Goal: Task Accomplishment & Management: Manage account settings

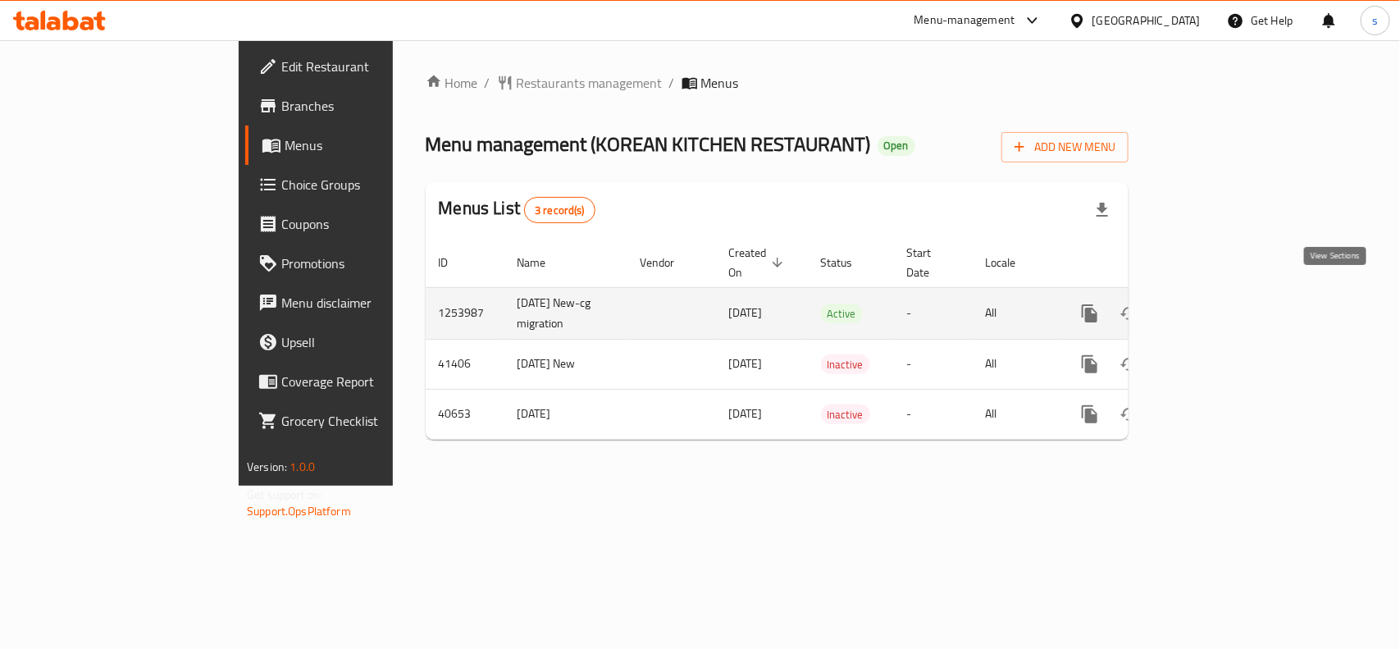
click at [1216, 306] on icon "enhanced table" at bounding box center [1208, 313] width 15 height 15
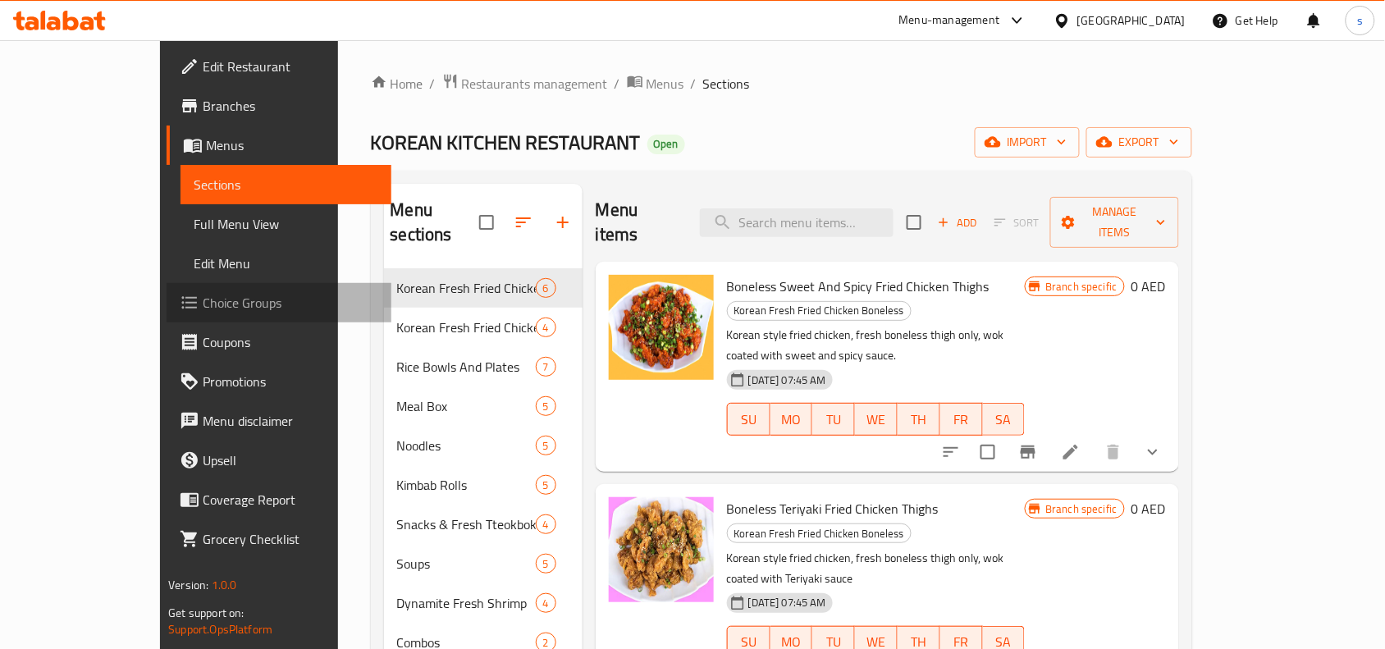
click at [203, 293] on span "Choice Groups" at bounding box center [291, 303] width 176 height 20
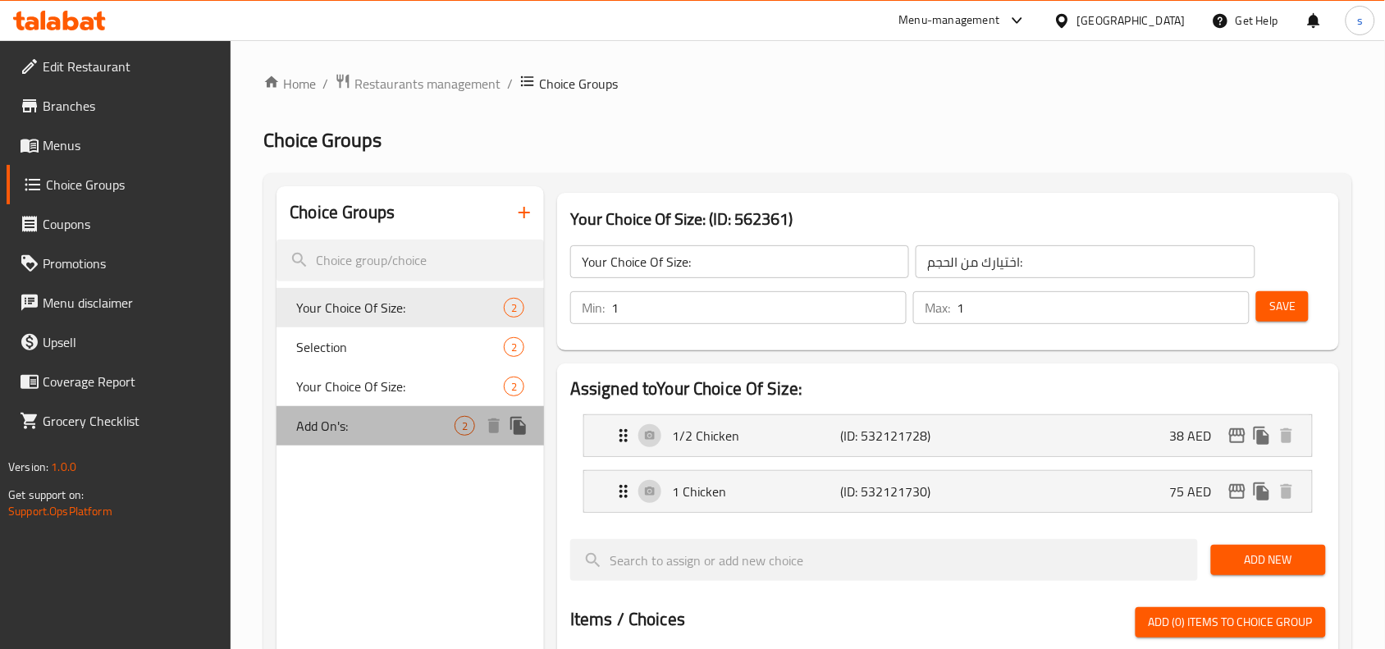
click at [336, 431] on span "Add On's:" at bounding box center [375, 426] width 158 height 20
type input "Add On's:"
type input "الإضافات:"
type input "0"
type input "2"
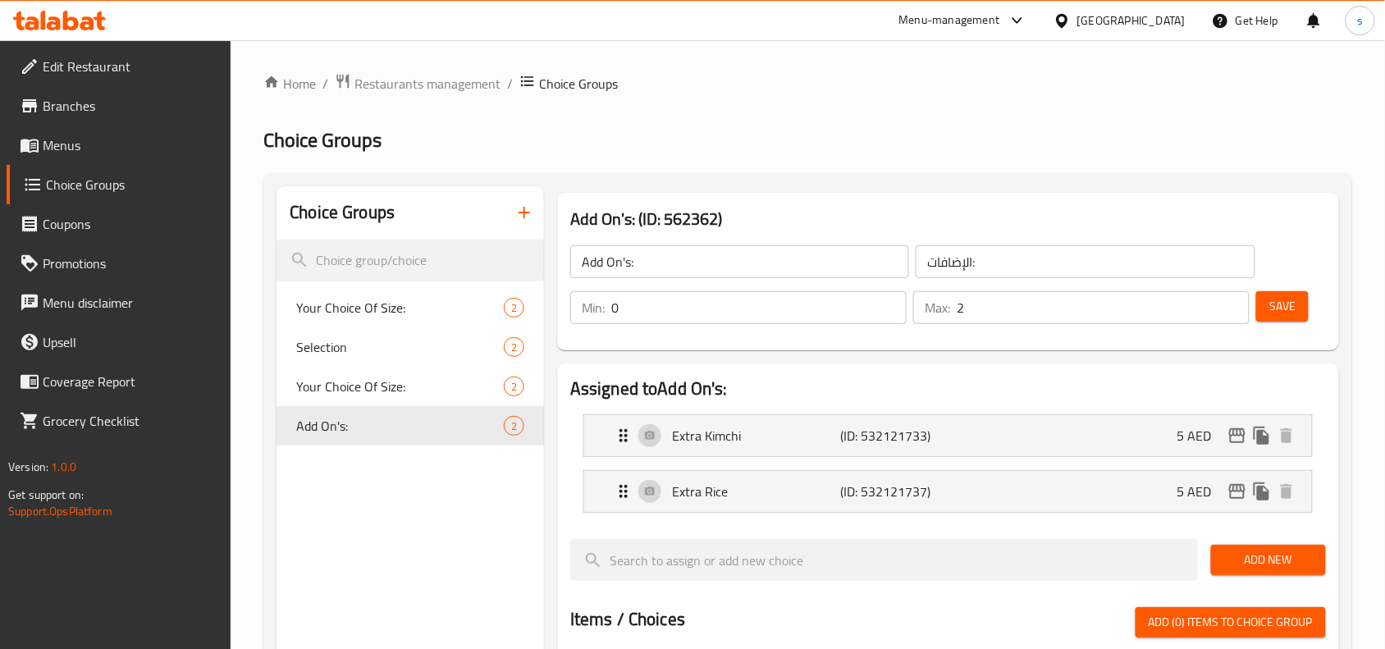
click at [882, 127] on h2 "Choice Groups" at bounding box center [807, 140] width 1088 height 26
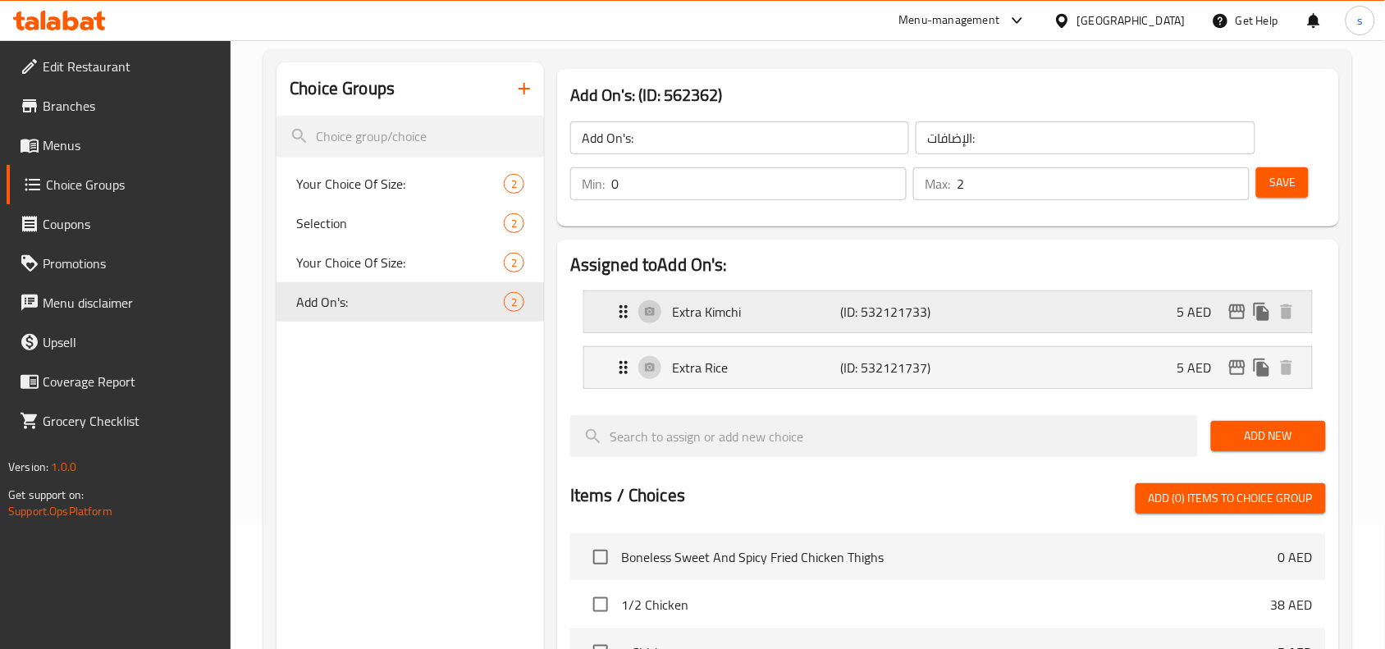
scroll to position [59, 0]
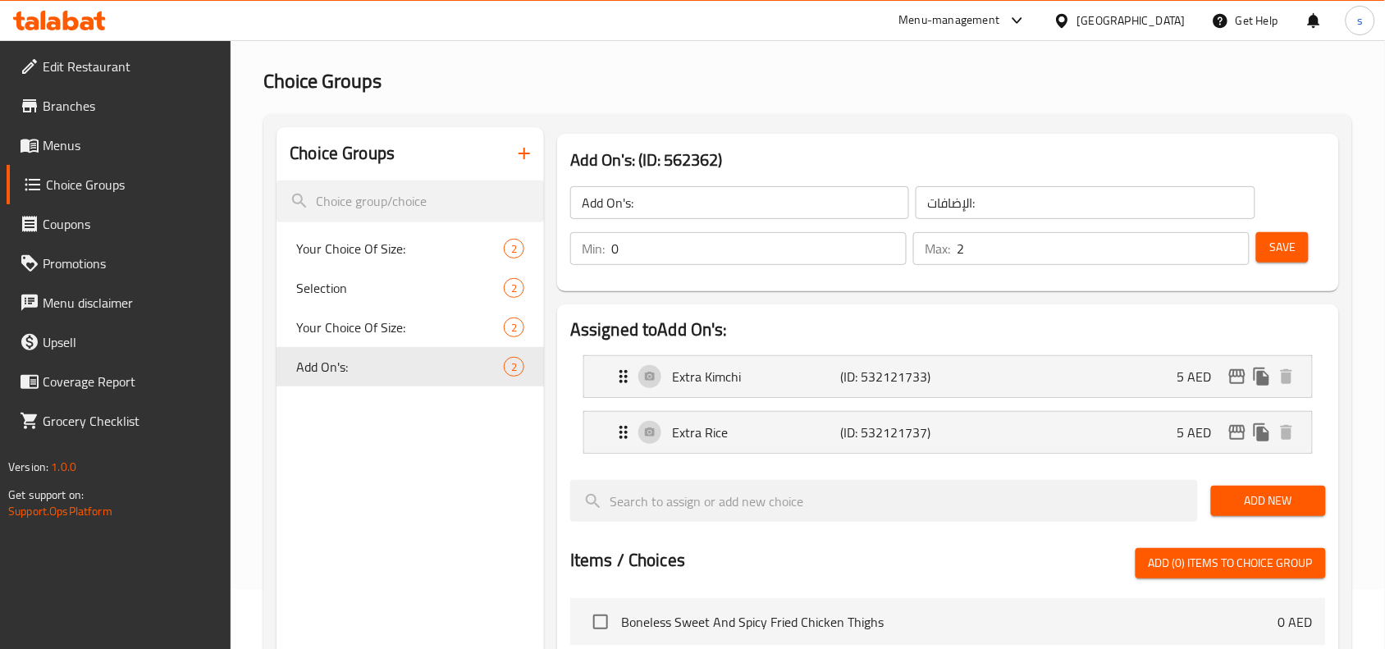
click at [1000, 17] on div "Menu-management" at bounding box center [949, 21] width 101 height 20
click at [860, 175] on div "Restaurant-Management" at bounding box center [861, 182] width 129 height 18
